Goal: Check status: Check status

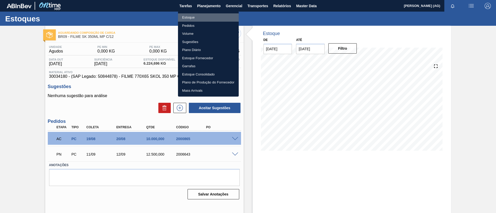
click at [216, 16] on li "Estoque" at bounding box center [208, 17] width 61 height 8
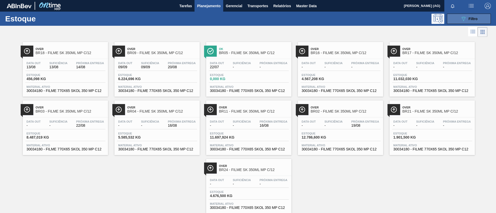
click at [460, 14] on div "Estoque 089F7B8B-B2A5-4AFE-B5C0-19BA573D28AC Filtro" at bounding box center [248, 19] width 496 height 14
click at [460, 14] on button "089F7B8B-B2A5-4AFE-B5C0-19BA573D28AC Filtro" at bounding box center [469, 19] width 44 height 10
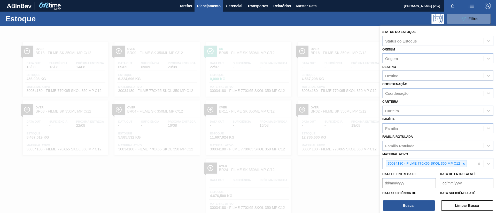
click at [399, 76] on div "Destino" at bounding box center [432, 75] width 101 height 7
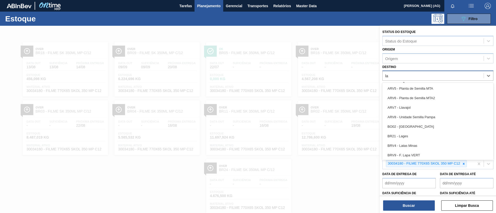
type input "lag"
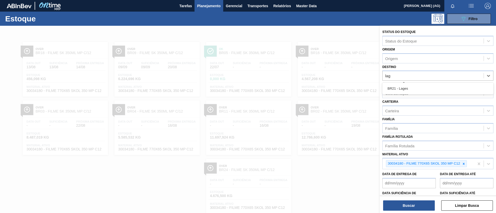
click at [403, 88] on div "BR21 - Lages" at bounding box center [437, 89] width 111 height 10
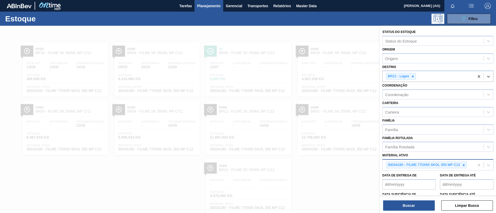
scroll to position [13, 0]
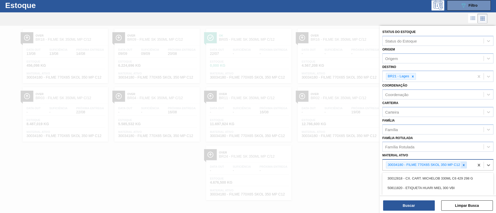
drag, startPoint x: 466, startPoint y: 165, endPoint x: 463, endPoint y: 167, distance: 4.1
click at [466, 166] on div "30034180 - FILME 770X65 SKOL 350 MP C12" at bounding box center [426, 165] width 81 height 7
click at [463, 167] on icon at bounding box center [464, 166] width 4 height 4
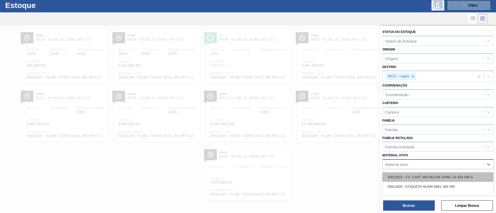
paste ativo "30034110"
type ativo "30034110"
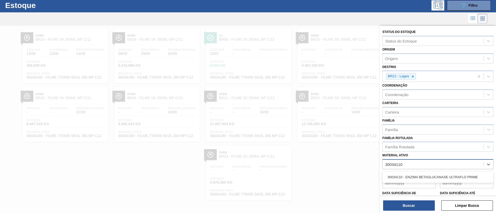
click at [428, 180] on div "30034110 - ENZIMA BETAGLUCANASE ULTRAFLO PRIME" at bounding box center [437, 178] width 111 height 10
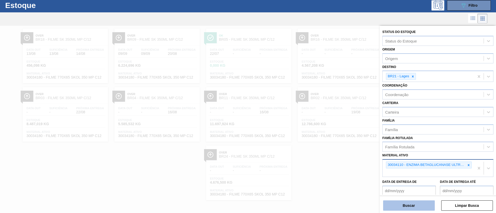
click at [423, 203] on button "Buscar" at bounding box center [409, 206] width 52 height 10
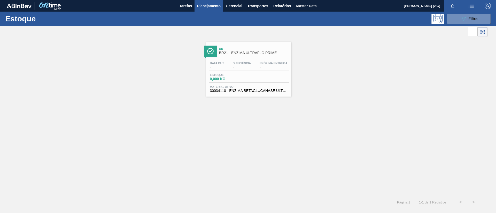
click at [212, 52] on img at bounding box center [210, 51] width 6 height 6
click at [461, 20] on icon "089F7B8B-B2A5-4AFE-B5C0-19BA573D28AC" at bounding box center [463, 19] width 6 height 6
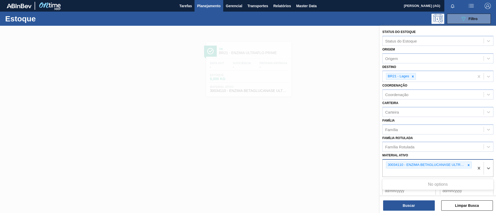
click at [468, 170] on div "30034110 - ENZIMA BETAGLUCANASE ULTRAFLO PRIME" at bounding box center [428, 168] width 92 height 17
paste ativo "30034349"
type ativo "30034349"
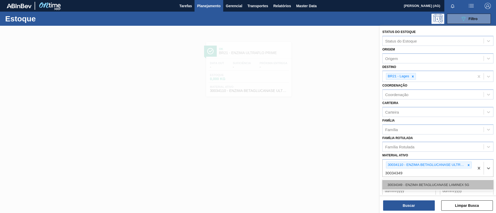
click at [448, 188] on div "30034349 - ENZIMA BETAGLUCANASE LAMINEX 5G" at bounding box center [437, 185] width 111 height 10
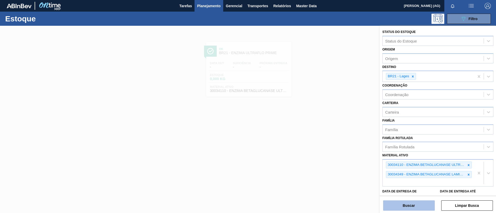
click at [413, 203] on button "Buscar" at bounding box center [409, 206] width 52 height 10
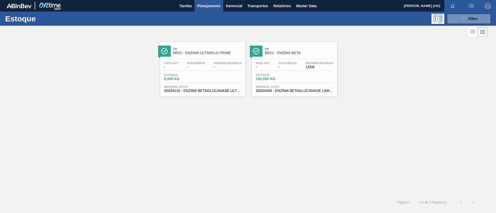
click at [260, 52] on div at bounding box center [256, 51] width 13 height 11
